Goal: Task Accomplishment & Management: Use online tool/utility

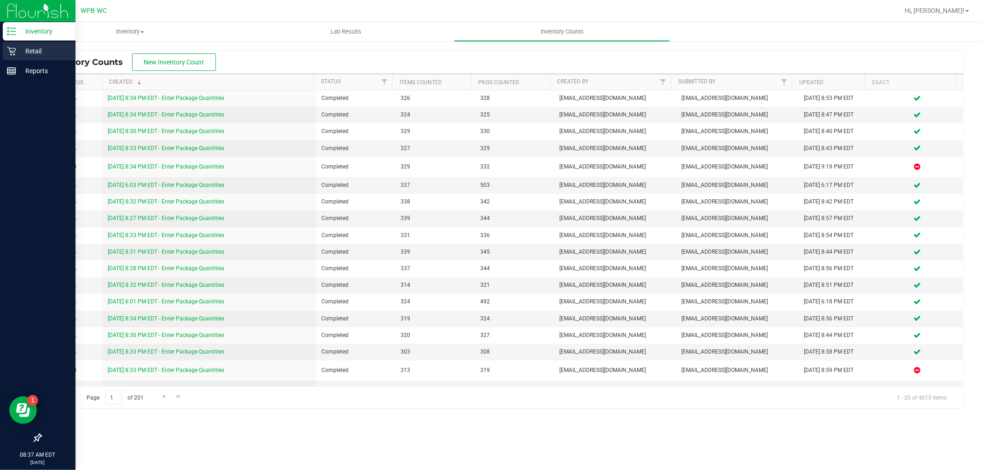
click at [29, 48] on p "Retail" at bounding box center [43, 51] width 55 height 11
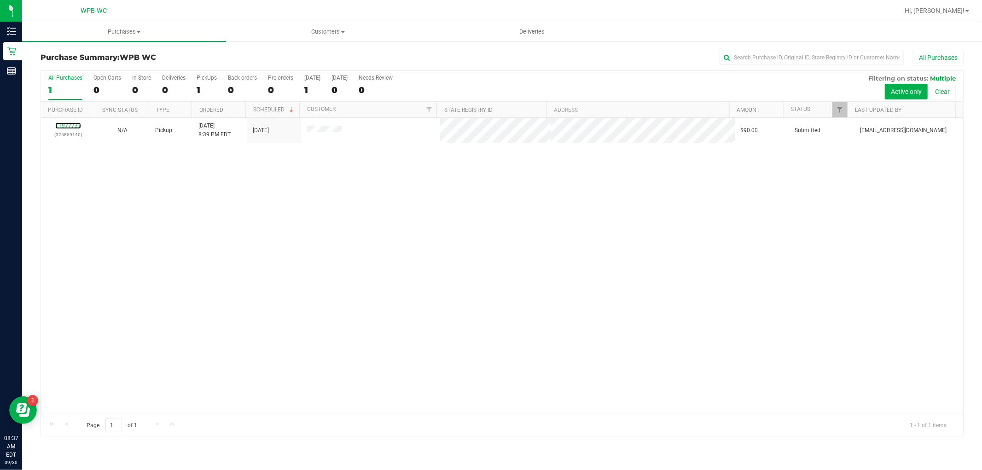
click at [72, 123] on link "11977737" at bounding box center [68, 126] width 26 height 6
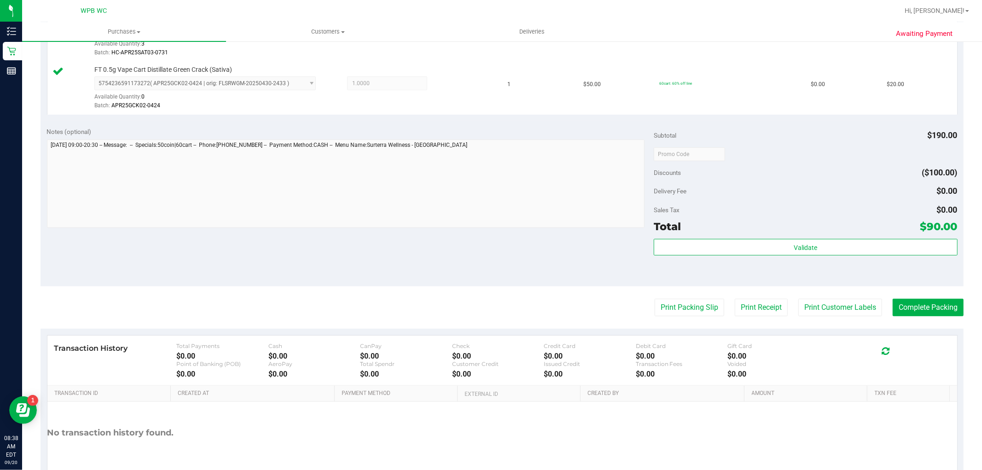
scroll to position [337, 0]
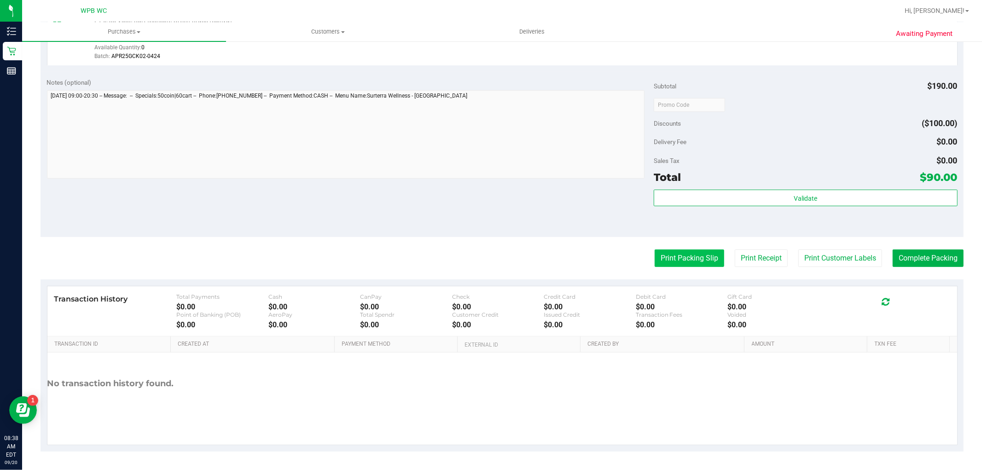
click at [674, 260] on button "Print Packing Slip" at bounding box center [690, 259] width 70 height 18
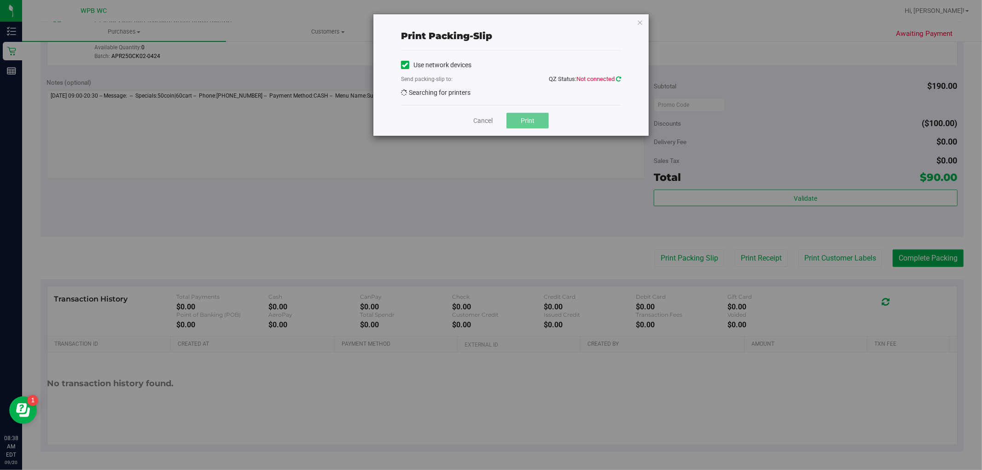
click at [619, 77] on icon at bounding box center [618, 79] width 5 height 6
click at [620, 78] on icon at bounding box center [618, 79] width 5 height 6
click at [621, 81] on icon at bounding box center [618, 79] width 5 height 6
click at [581, 90] on span "EPSON-MILKY-WAY" at bounding box center [506, 94] width 208 height 13
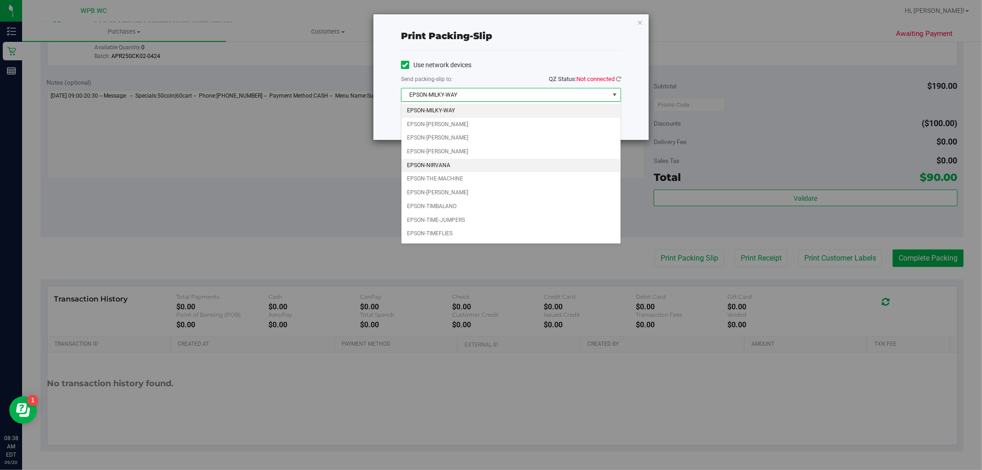
click at [449, 160] on li "EPSON-NIRVANA" at bounding box center [511, 166] width 219 height 14
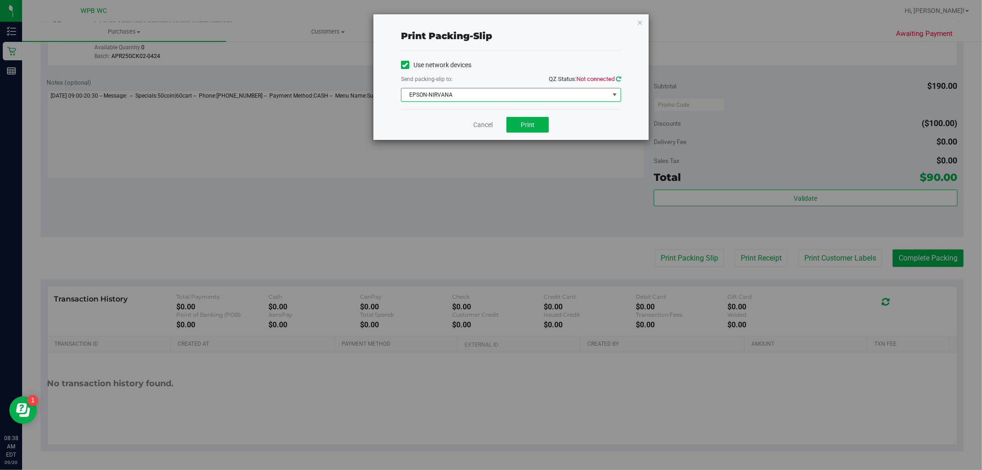
click at [618, 79] on icon at bounding box center [618, 79] width 5 height 6
click at [531, 120] on button "Print" at bounding box center [528, 125] width 42 height 16
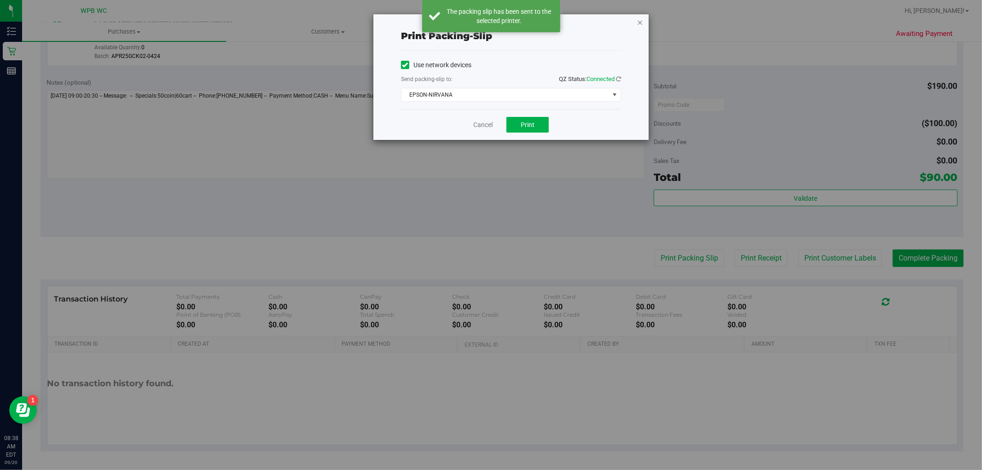
click at [642, 21] on icon "button" at bounding box center [640, 22] width 6 height 11
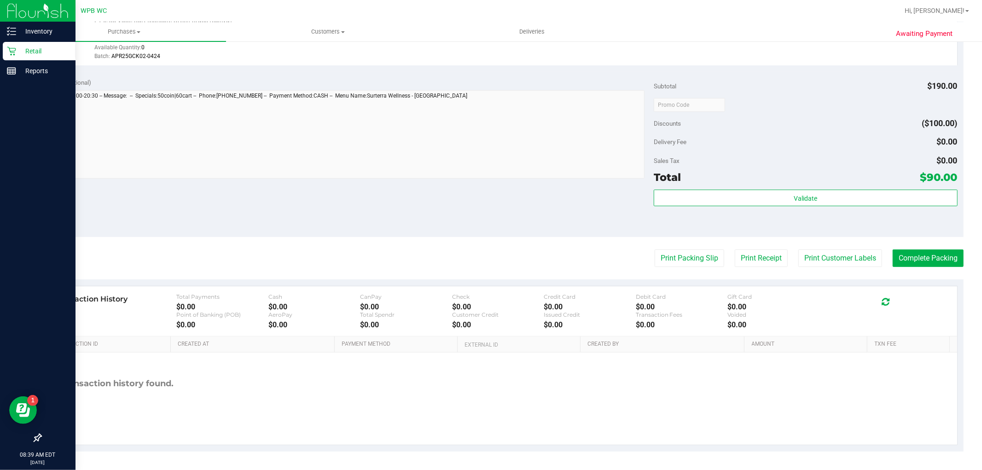
click at [9, 47] on icon at bounding box center [11, 51] width 9 height 9
